Goal: Task Accomplishment & Management: Manage account settings

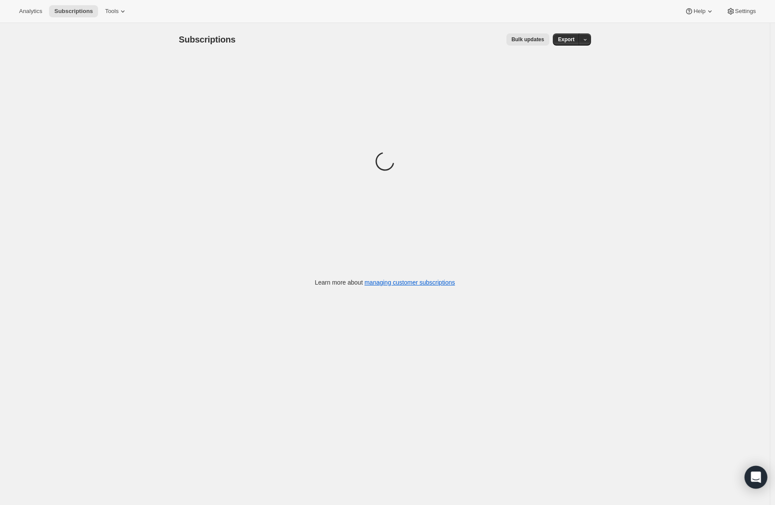
click at [753, 475] on icon "Open Intercom Messenger" at bounding box center [755, 476] width 10 height 11
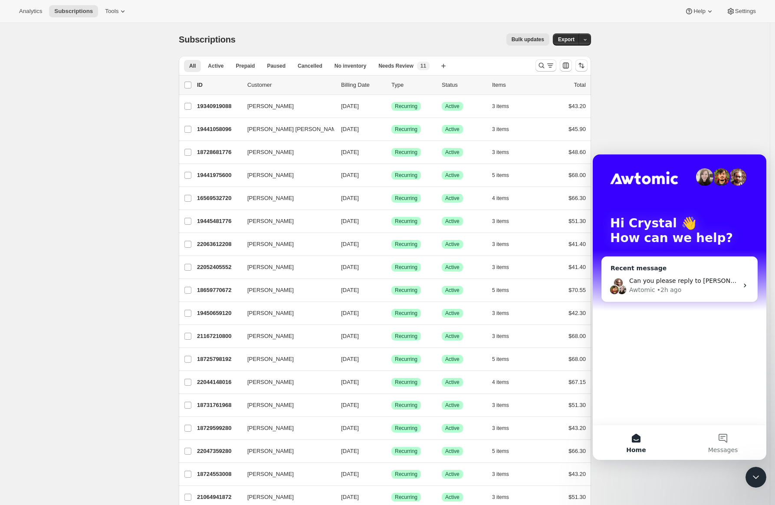
click at [660, 288] on div "• 2h ago" at bounding box center [669, 289] width 25 height 9
